Goal: Check status: Check status

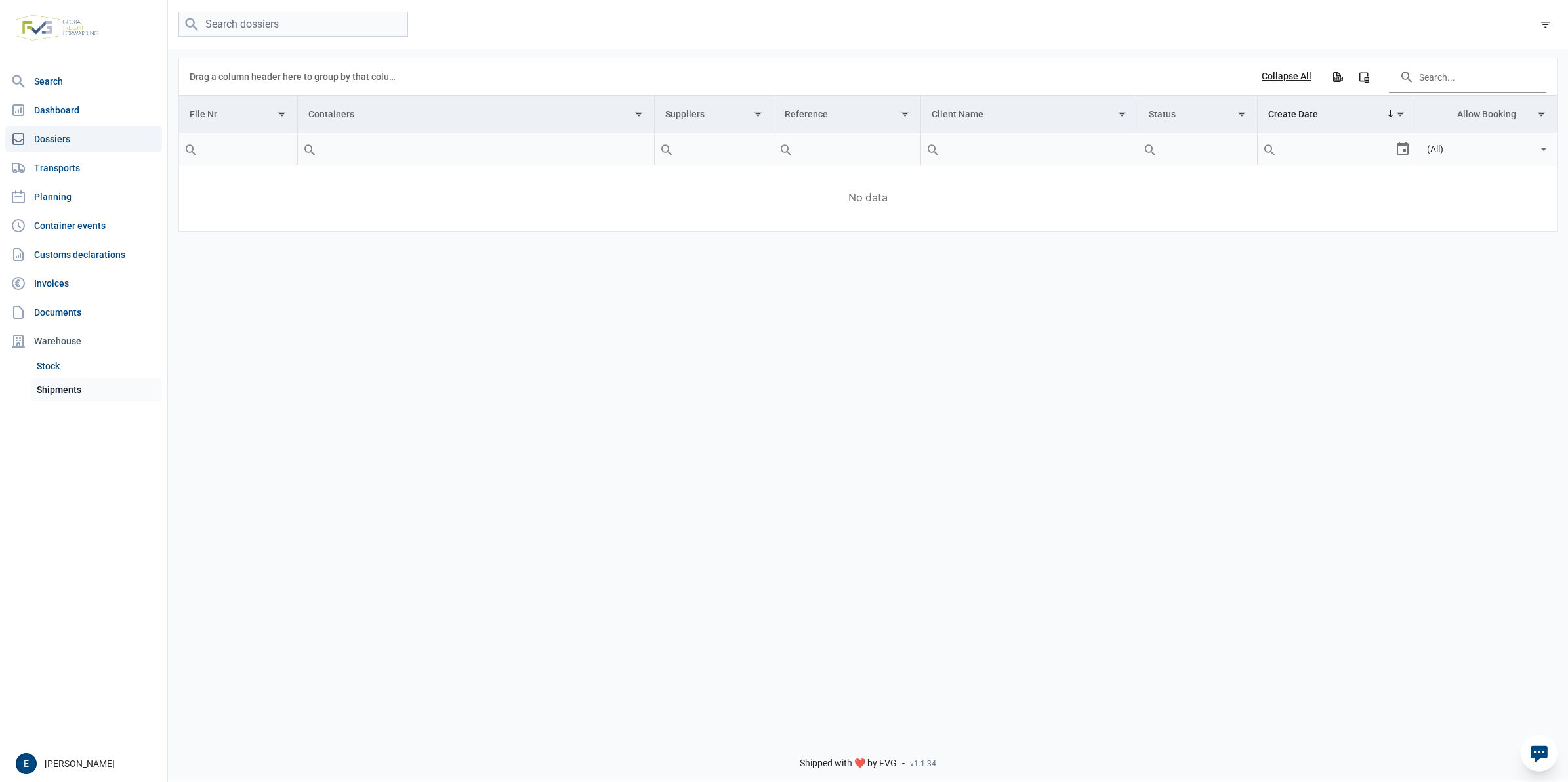
click at [86, 389] on link "Shipments" at bounding box center [97, 389] width 131 height 23
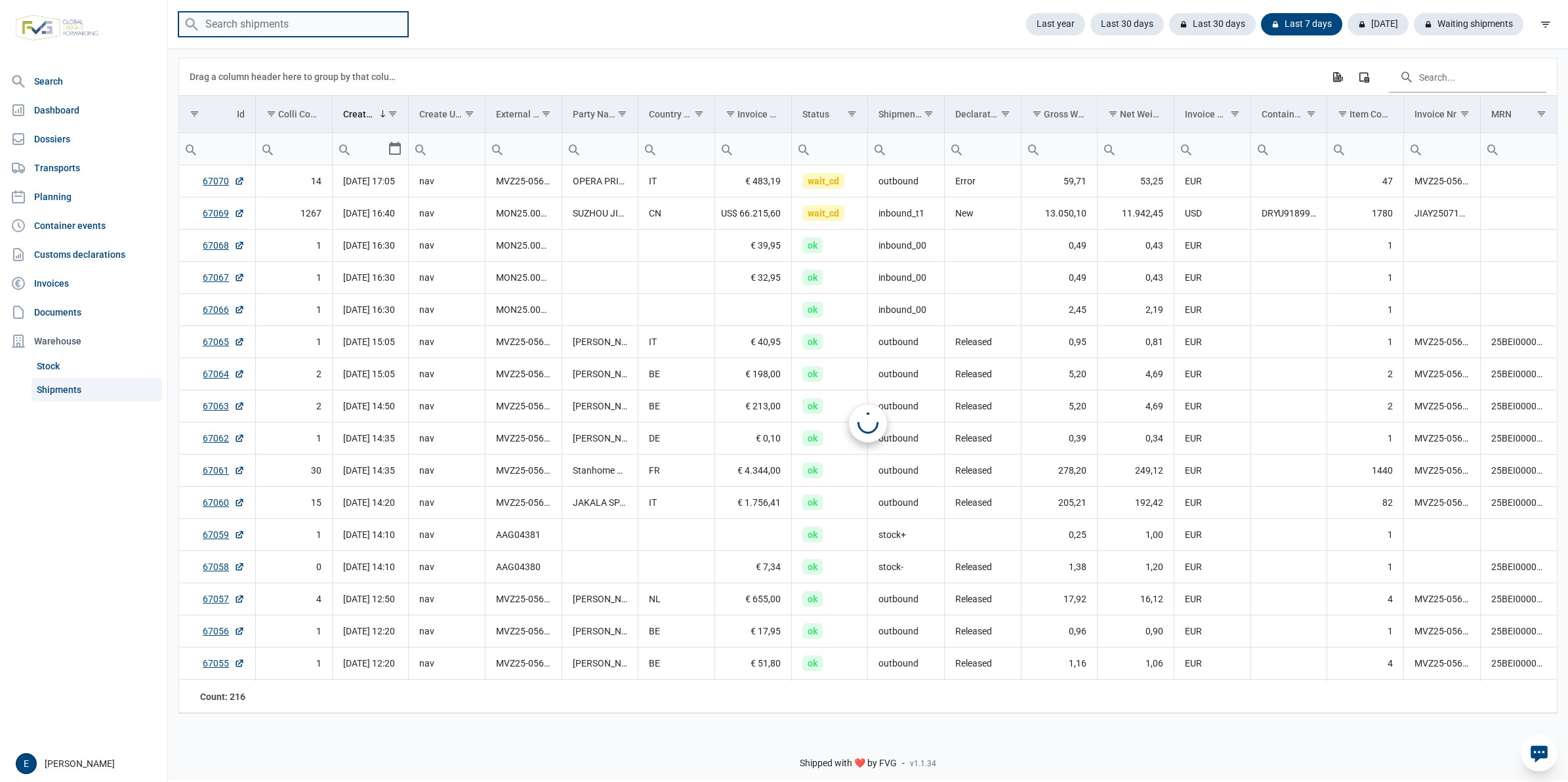
click at [316, 20] on input "search" at bounding box center [293, 25] width 230 height 26
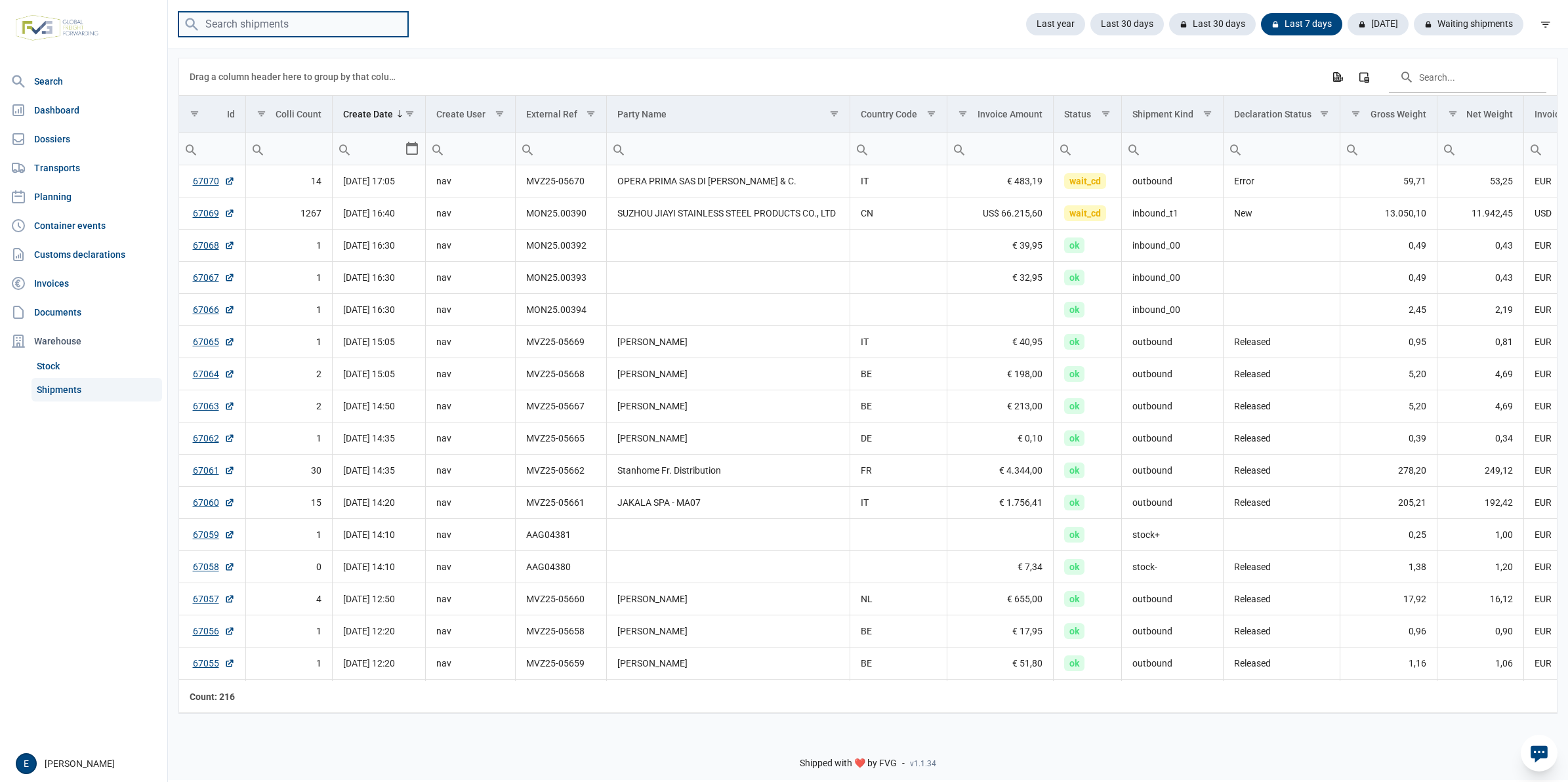
paste input "MON25.00346"
type input "MON25.00346"
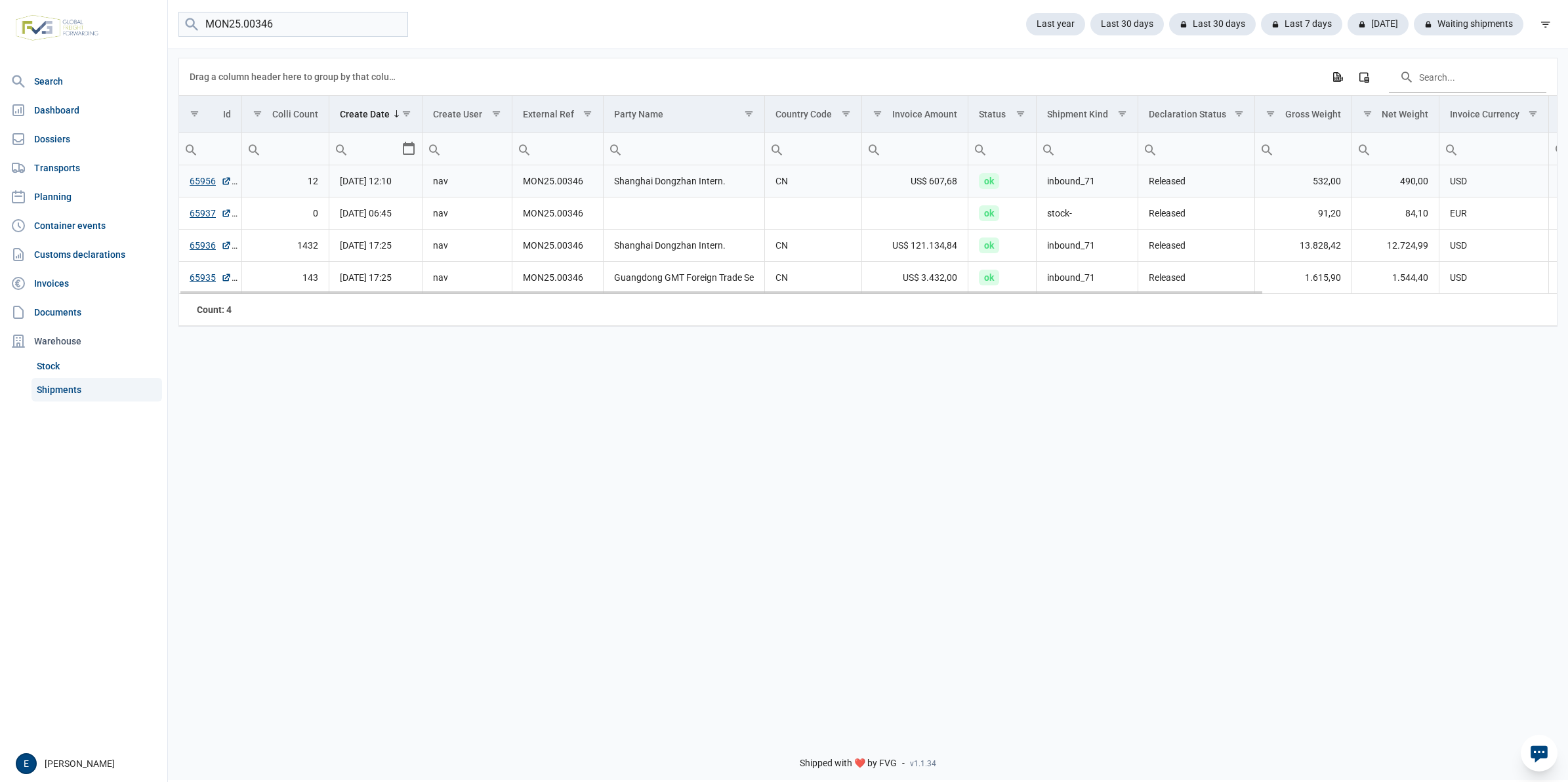
click at [1120, 186] on td "inbound_71" at bounding box center [1087, 182] width 101 height 33
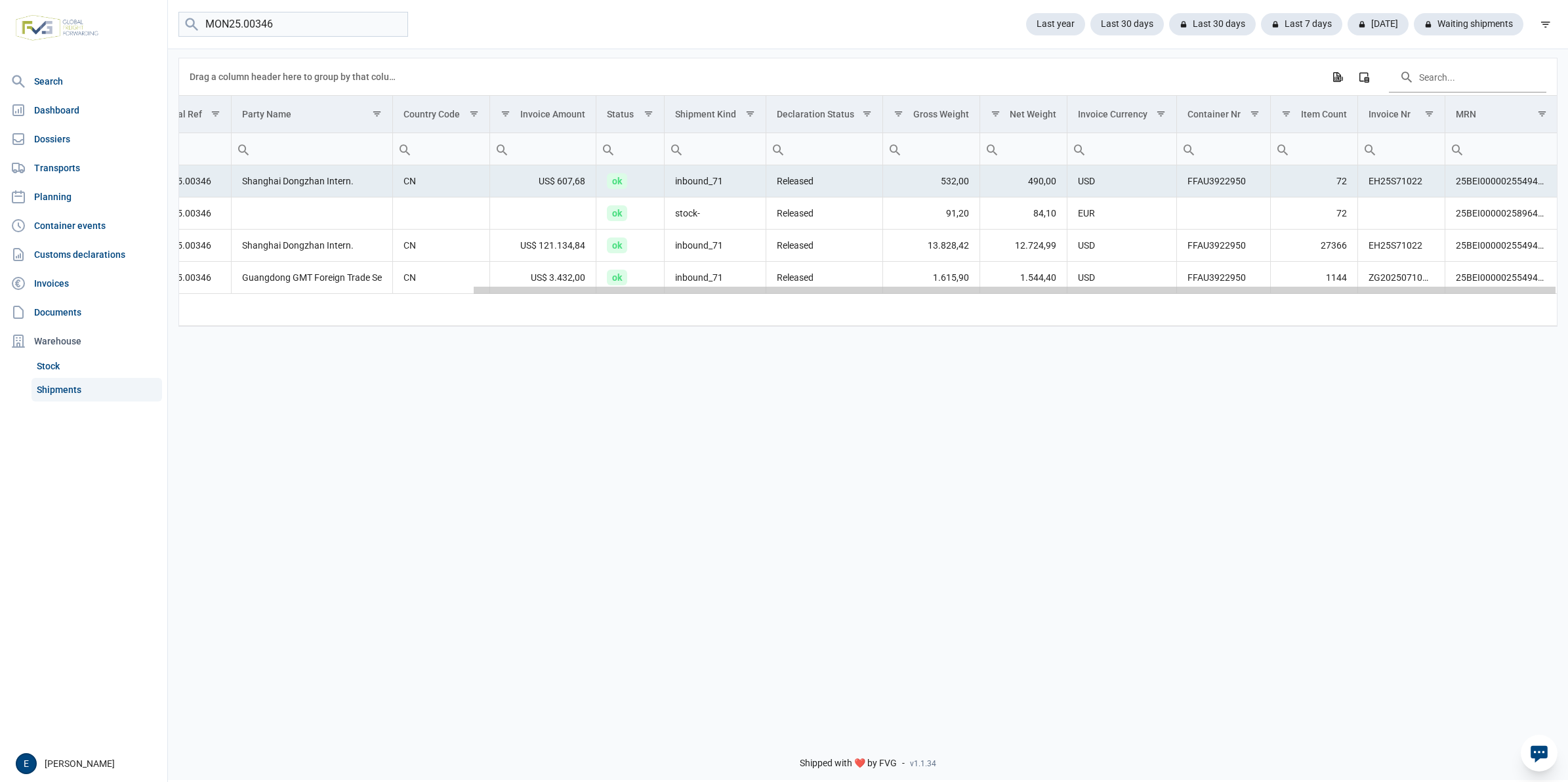
drag, startPoint x: 1073, startPoint y: 295, endPoint x: 1415, endPoint y: 287, distance: 342.1
click at [1415, 287] on body "For evaluation purposes only. Redistribution prohibited. Please register an exi…" at bounding box center [784, 368] width 1568 height 782
click at [996, 615] on div "Data grid with 4 rows and 18 columns Drag a column header here to group by that…" at bounding box center [868, 385] width 1400 height 677
click at [715, 184] on td "inbound_71" at bounding box center [715, 182] width 101 height 33
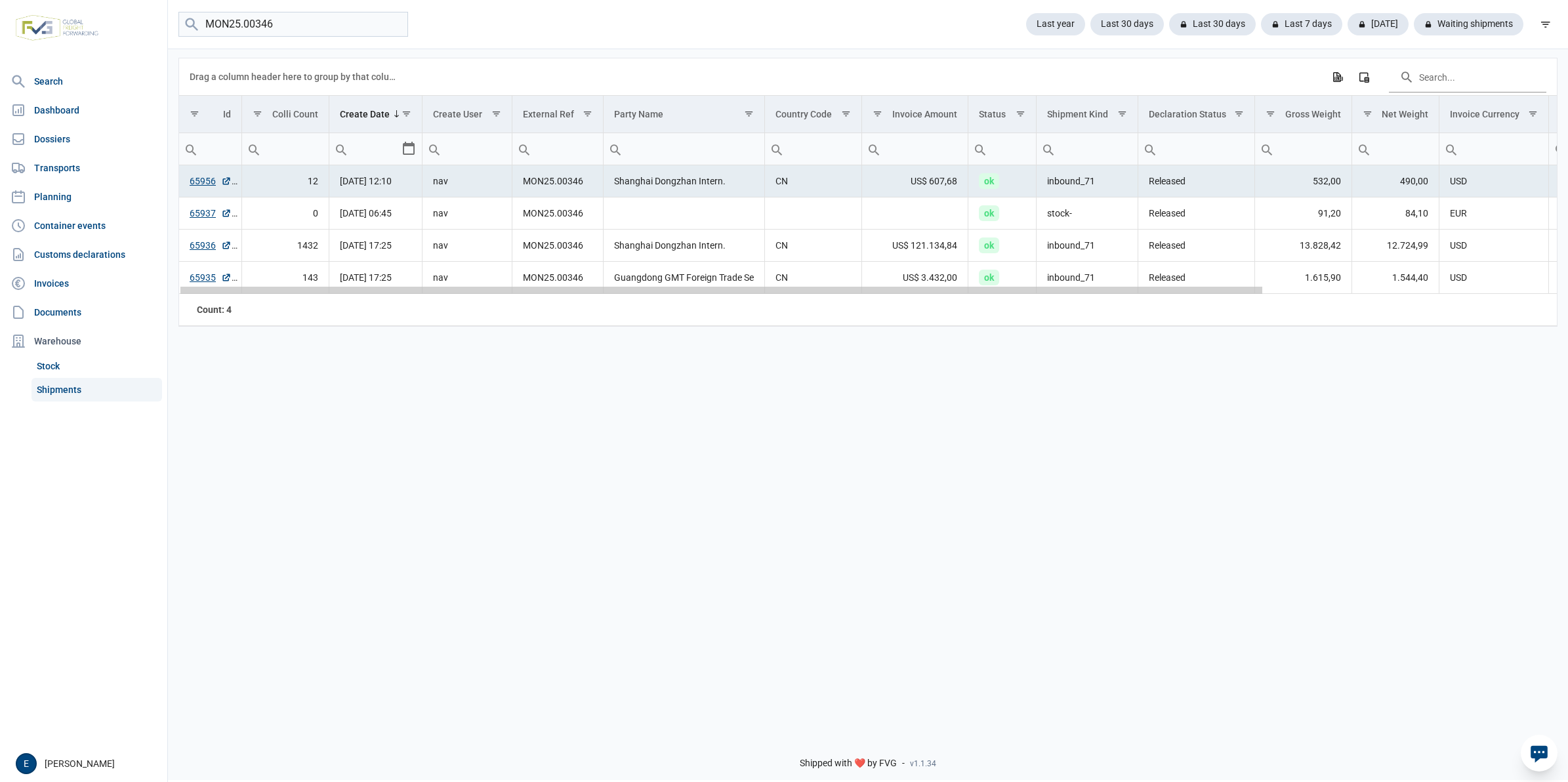
drag, startPoint x: 807, startPoint y: 293, endPoint x: 382, endPoint y: 310, distance: 425.3
click at [382, 310] on body "For evaluation purposes only. Redistribution prohibited. Please register an exi…" at bounding box center [784, 368] width 1568 height 782
click at [212, 182] on link "65956" at bounding box center [211, 181] width 42 height 13
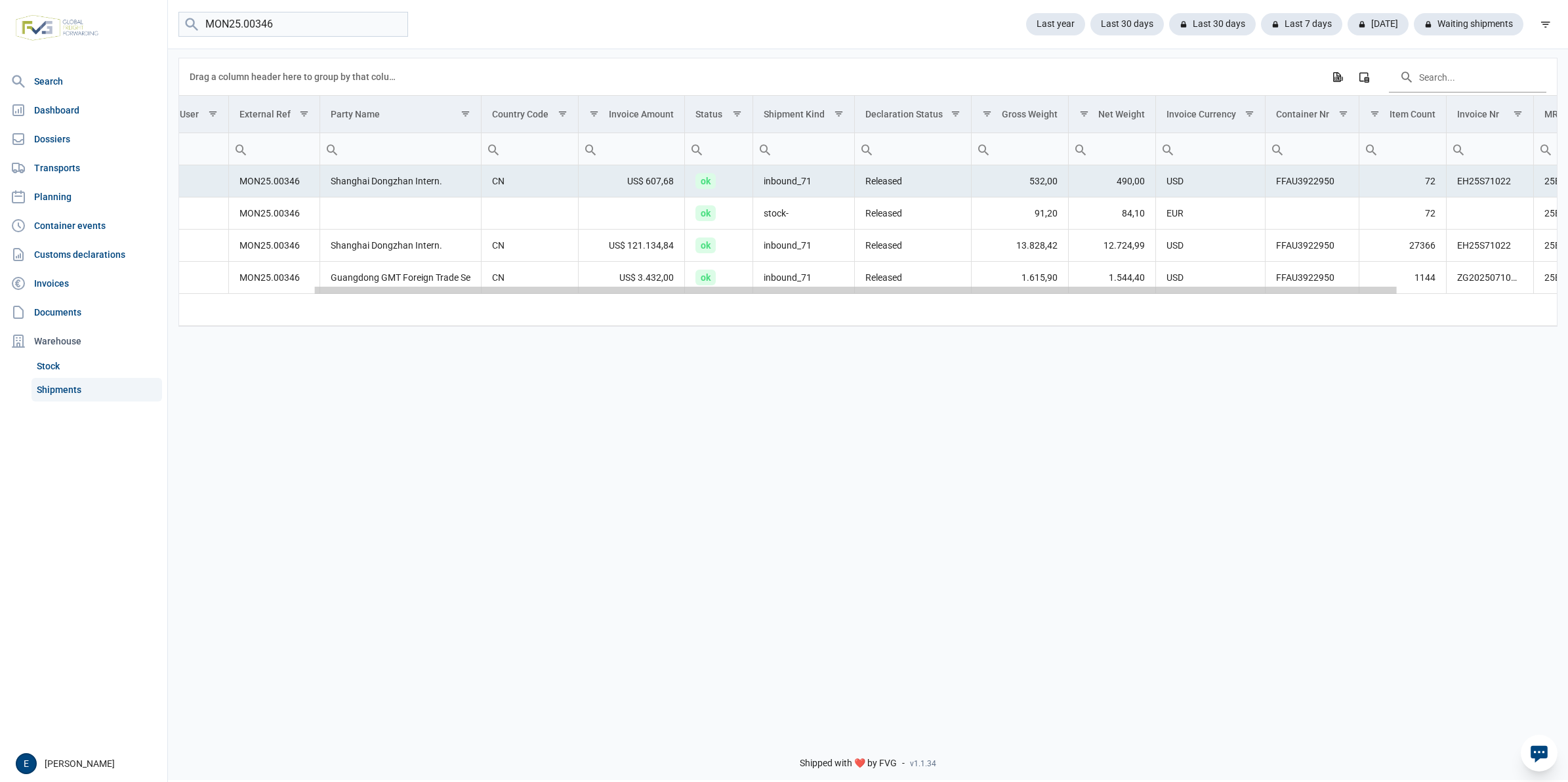
scroll to position [0, 372]
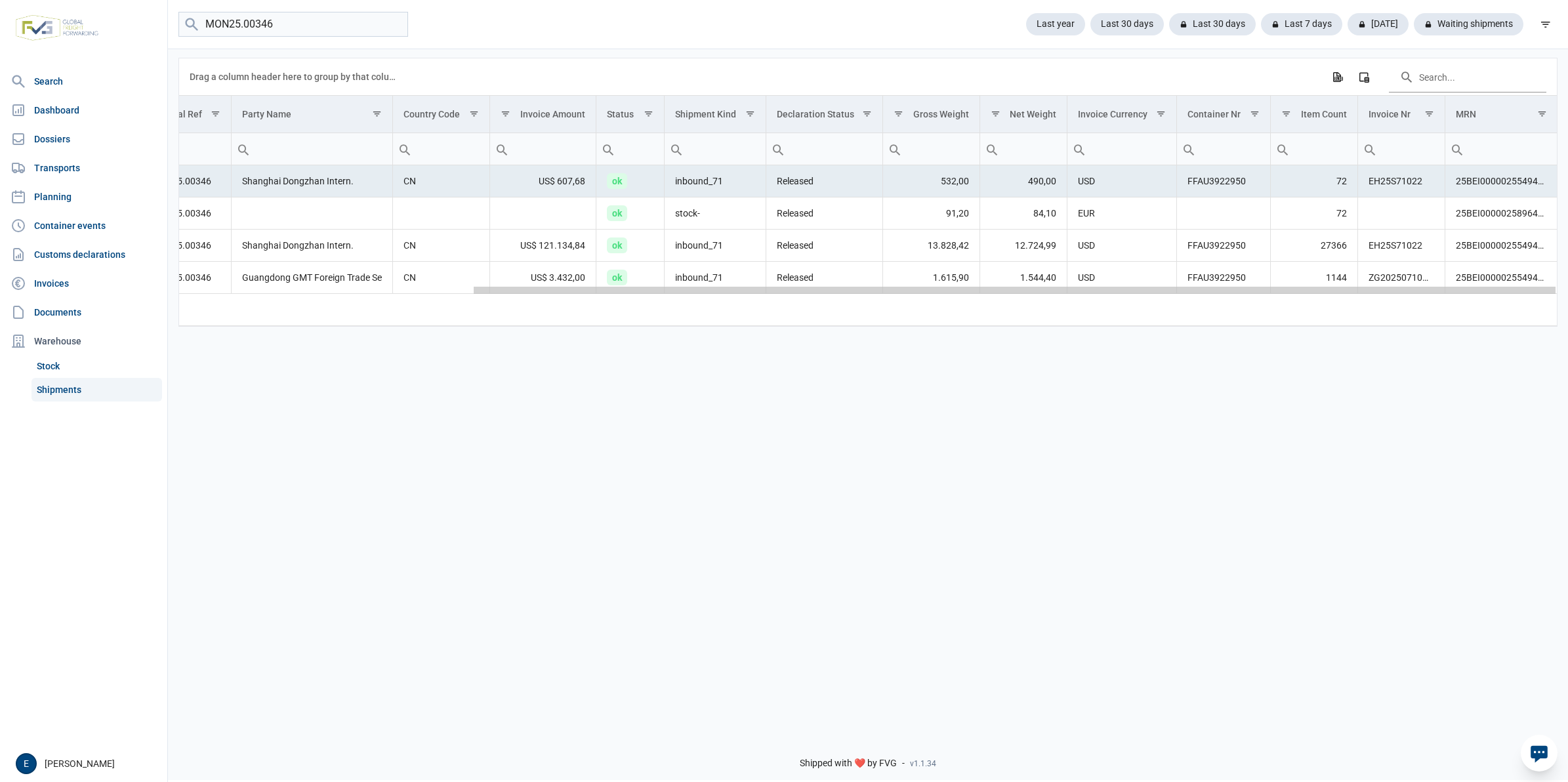
drag, startPoint x: 794, startPoint y: 295, endPoint x: 1151, endPoint y: 295, distance: 357.0
click at [1151, 295] on body "For evaluation purposes only. Redistribution prohibited. Please register an exi…" at bounding box center [784, 368] width 1568 height 782
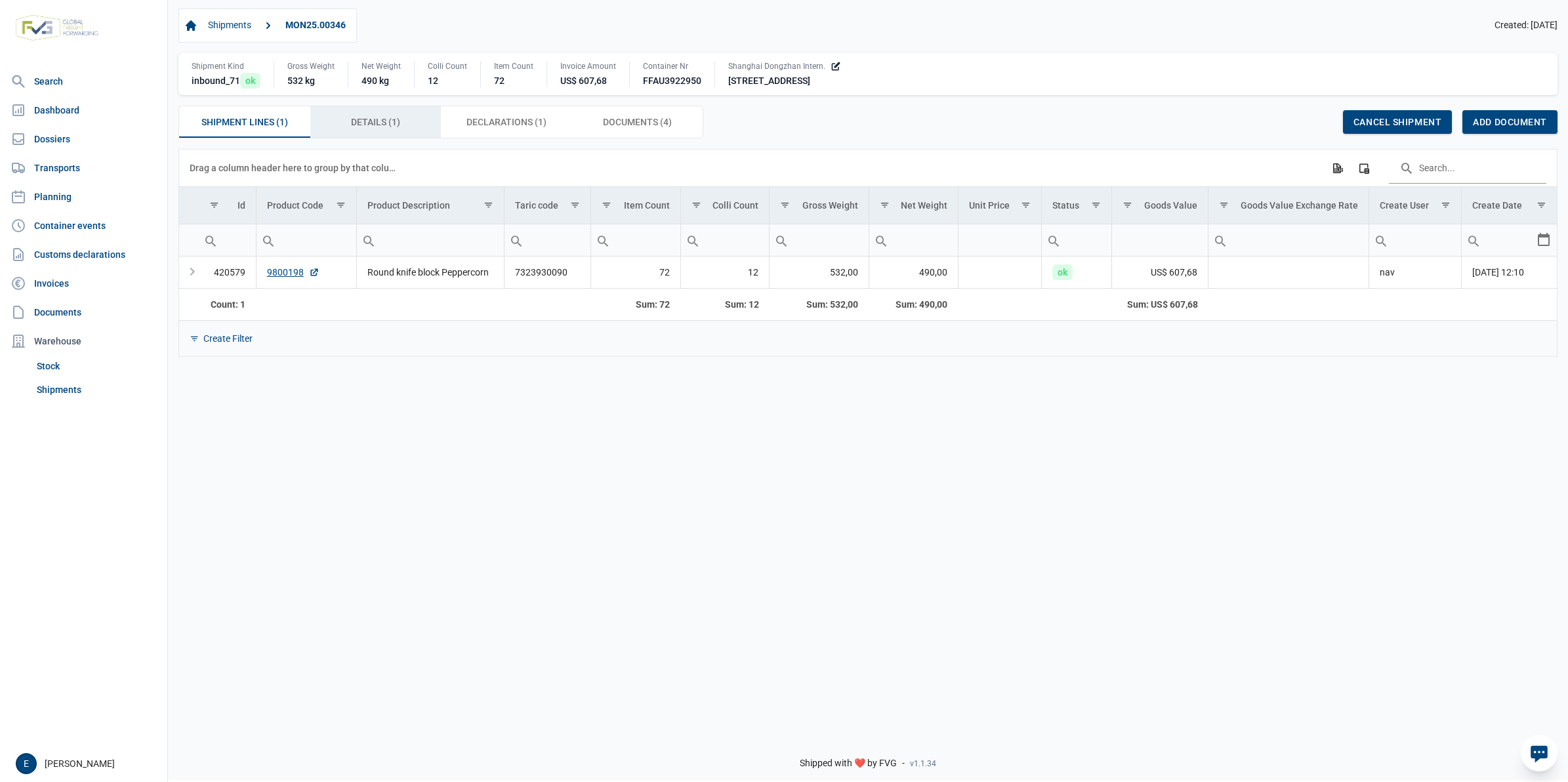
drag, startPoint x: 376, startPoint y: 133, endPoint x: 407, endPoint y: 133, distance: 31.0
click at [376, 133] on div "Details (1) Details (1)" at bounding box center [376, 123] width 132 height 32
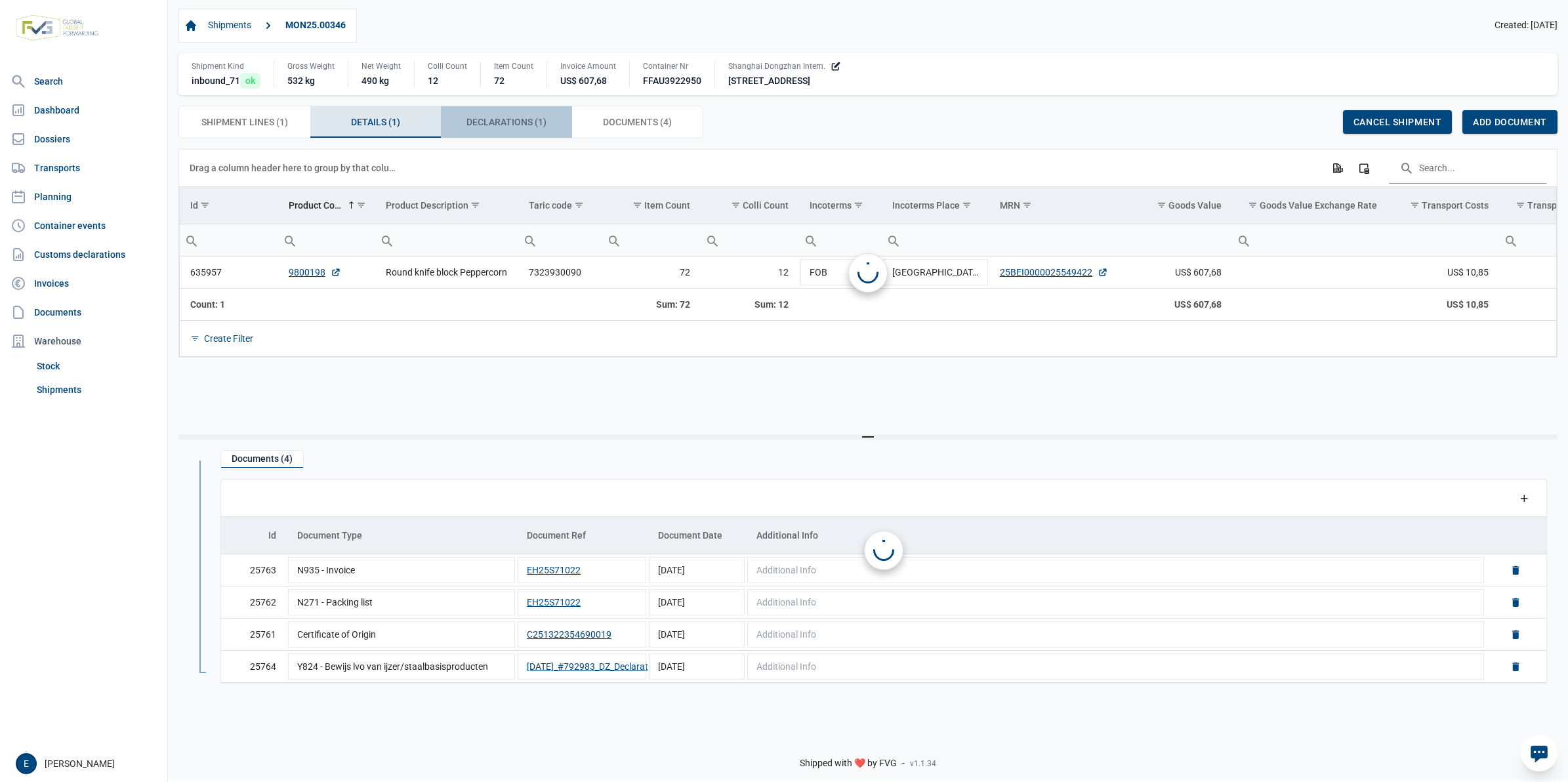
click at [492, 133] on div "Declarations (1) Declarations (1)" at bounding box center [507, 123] width 132 height 32
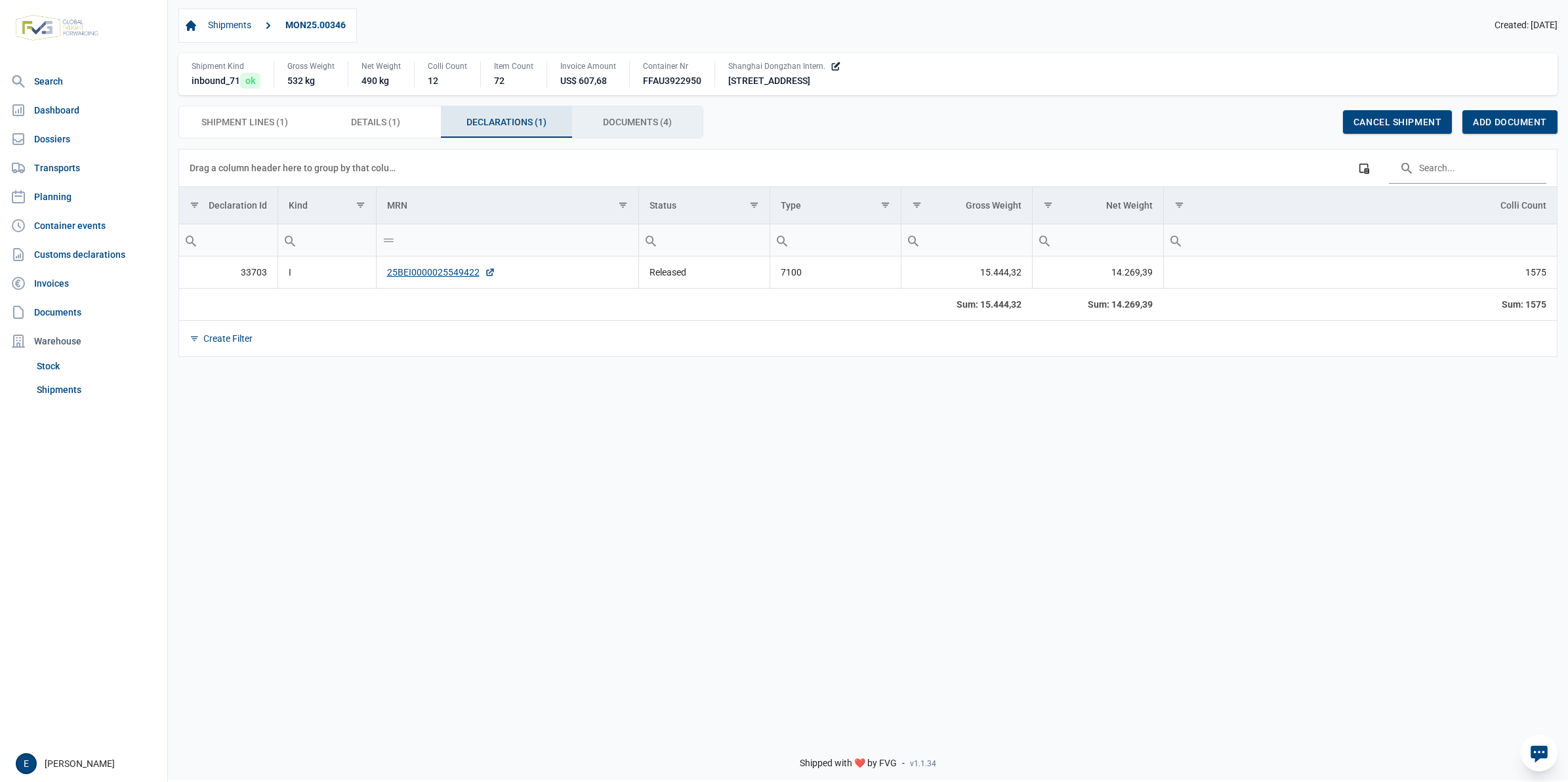
click at [642, 119] on span "Documents (4) Documents (4)" at bounding box center [637, 122] width 69 height 16
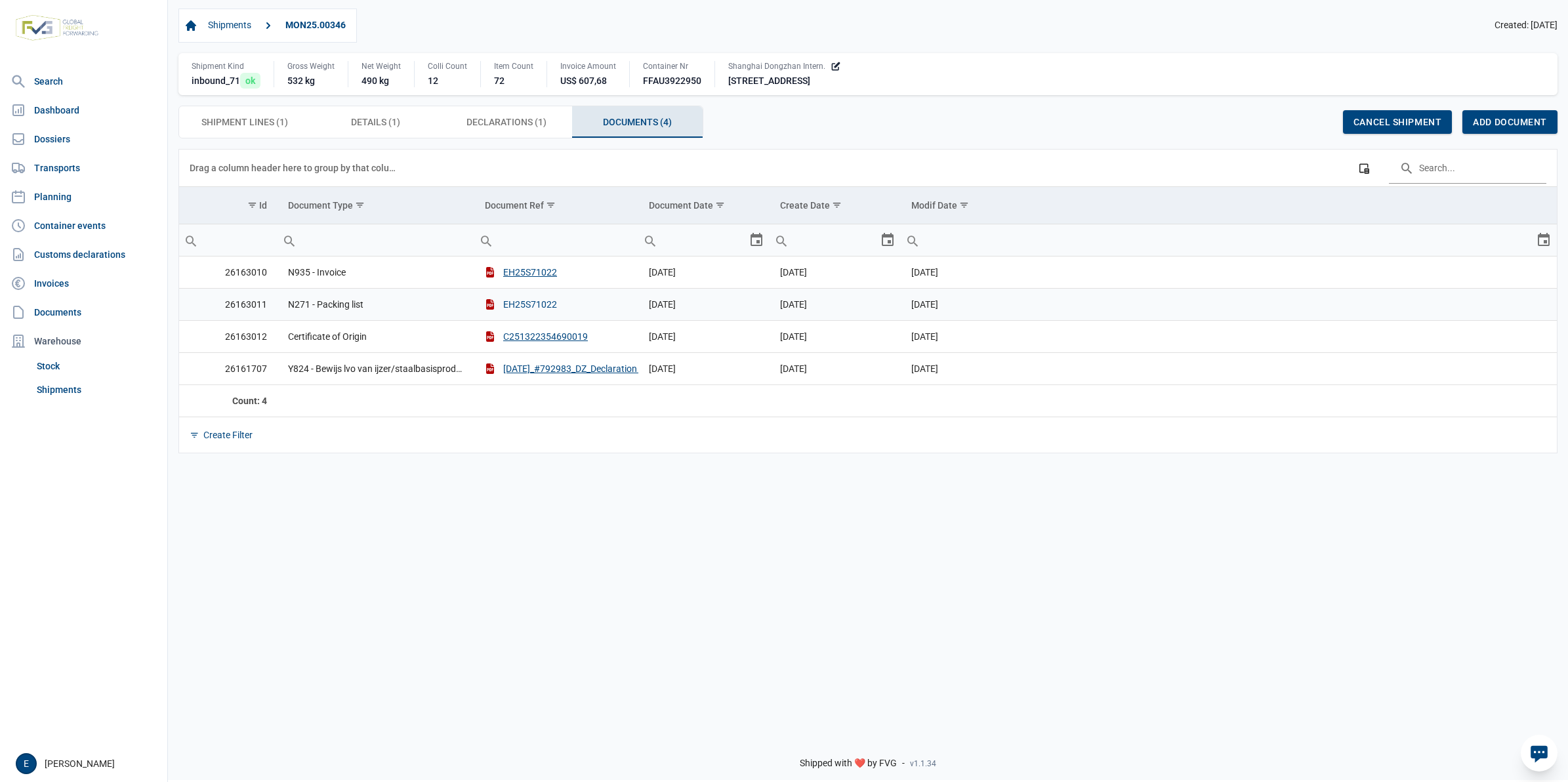
click at [537, 310] on button "EH25S71022" at bounding box center [520, 304] width 72 height 13
